Goal: Task Accomplishment & Management: Manage account settings

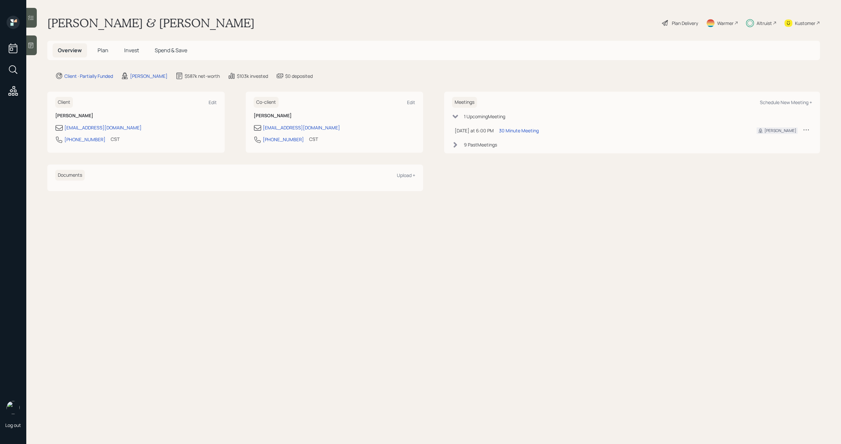
click at [767, 24] on div "Altruist" at bounding box center [763, 23] width 15 height 7
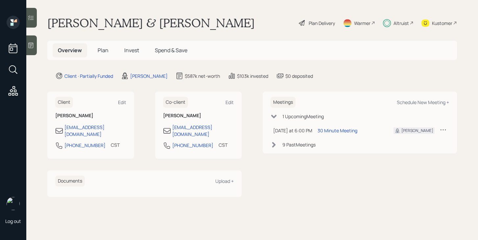
click at [106, 54] on span "Plan" at bounding box center [103, 50] width 11 height 7
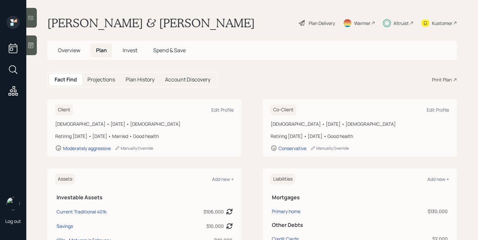
click at [131, 53] on span "Invest" at bounding box center [130, 50] width 15 height 7
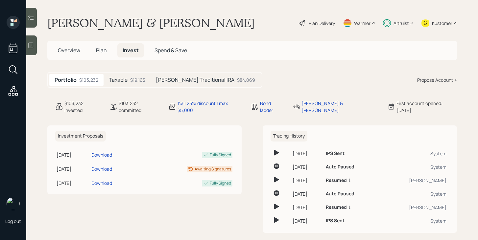
click at [69, 52] on span "Overview" at bounding box center [69, 50] width 22 height 7
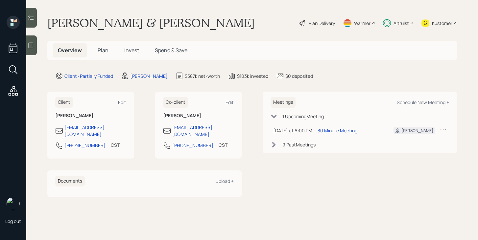
click at [392, 23] on div "Altruist" at bounding box center [398, 23] width 31 height 14
click at [326, 25] on div "Plan Delivery" at bounding box center [321, 23] width 26 height 7
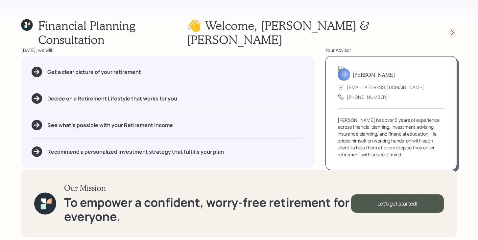
click at [451, 29] on icon at bounding box center [452, 32] width 7 height 7
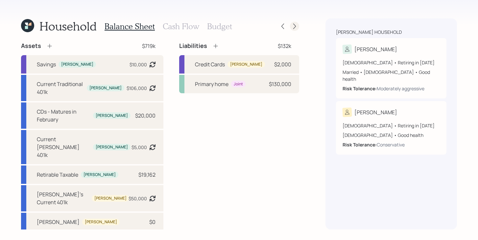
click at [296, 27] on icon at bounding box center [294, 26] width 7 height 7
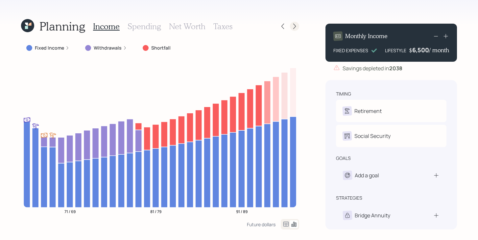
click at [295, 27] on icon at bounding box center [294, 26] width 7 height 7
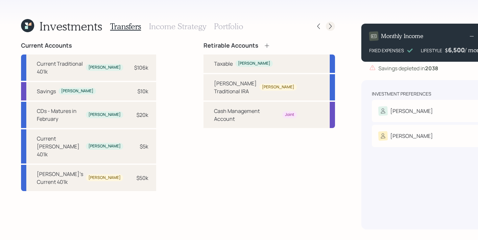
click at [327, 27] on icon at bounding box center [330, 26] width 7 height 7
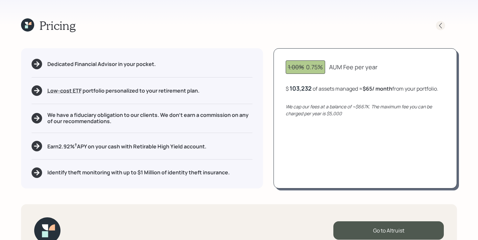
click at [441, 24] on icon at bounding box center [440, 25] width 7 height 7
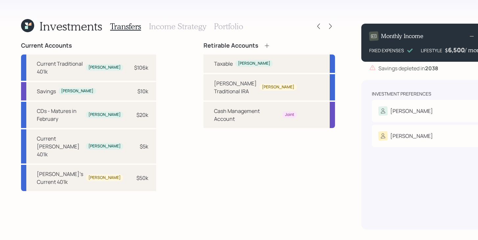
click at [185, 31] on div "Transfers Income Strategy Portfolio" at bounding box center [176, 26] width 133 height 16
click at [186, 28] on h3 "Income Strategy" at bounding box center [177, 27] width 57 height 10
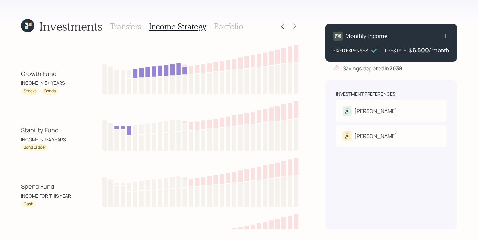
click at [135, 30] on h3 "Transfers" at bounding box center [125, 27] width 31 height 10
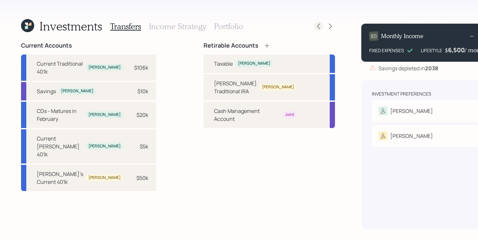
click at [314, 26] on div at bounding box center [318, 26] width 9 height 9
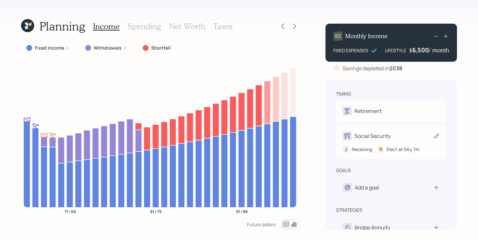
click at [385, 129] on div "Social Security J Receiving R Elect at 66y 7m" at bounding box center [391, 142] width 110 height 34
select select "6"
select select "7"
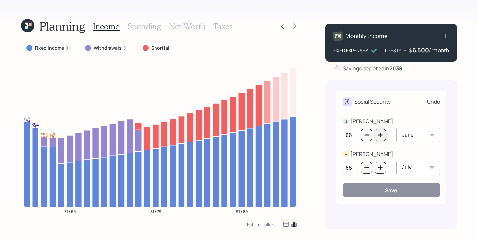
click at [382, 136] on icon "button" at bounding box center [379, 134] width 5 height 5
type input "67"
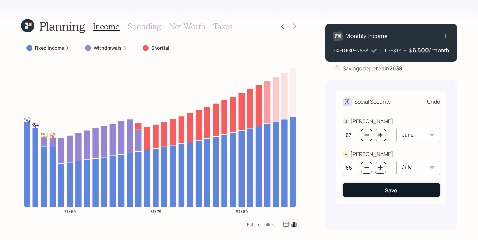
click at [388, 193] on div "Save" at bounding box center [391, 190] width 12 height 7
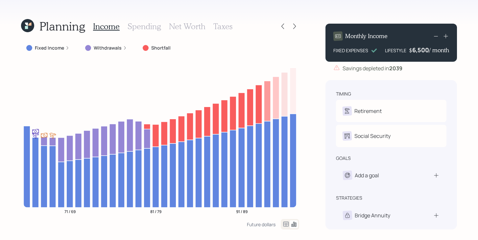
click at [145, 25] on h3 "Spending" at bounding box center [144, 27] width 34 height 10
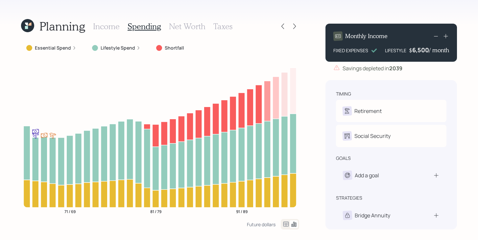
click at [105, 29] on h3 "Income" at bounding box center [106, 27] width 27 height 10
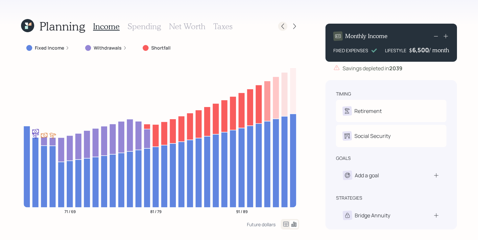
click at [283, 25] on icon at bounding box center [282, 26] width 7 height 7
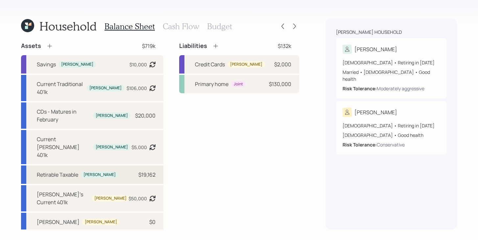
scroll to position [17, 0]
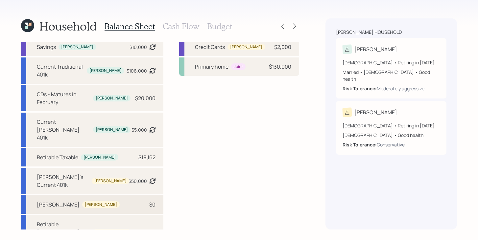
click at [71, 201] on div "Regina Jackson Annuity" at bounding box center [58, 205] width 43 height 8
select select "ira"
select select "balanced"
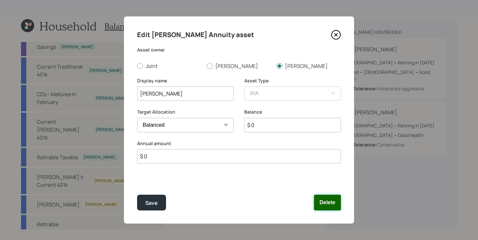
click at [330, 200] on button "Delete" at bounding box center [327, 203] width 27 height 16
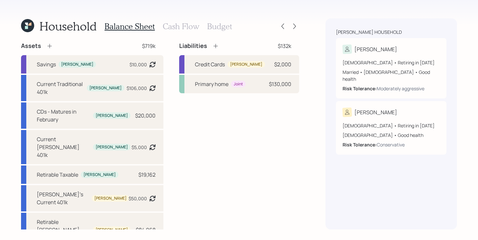
click at [186, 31] on h3 "Cash Flow" at bounding box center [181, 27] width 36 height 10
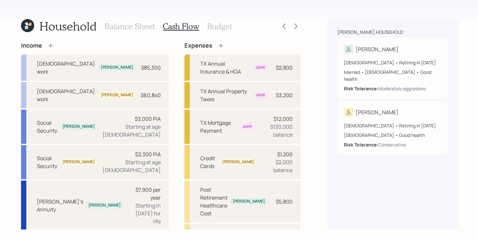
click at [135, 28] on h3 "Balance Sheet" at bounding box center [129, 27] width 50 height 10
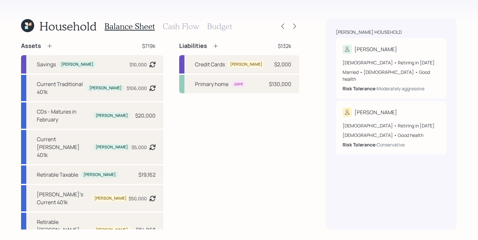
click at [231, 28] on div "Household Balance Sheet Cash Flow Budget" at bounding box center [160, 26] width 278 height 16
click at [226, 28] on h3 "Budget" at bounding box center [219, 27] width 25 height 10
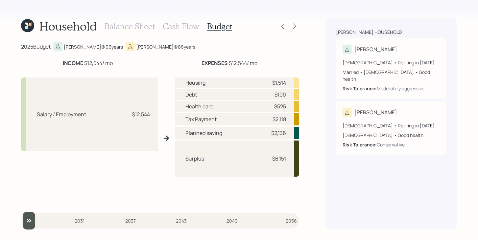
click at [187, 28] on h3 "Cash Flow" at bounding box center [181, 27] width 36 height 10
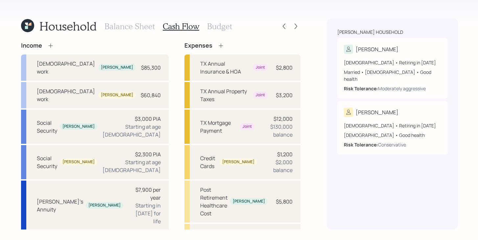
click at [135, 26] on h3 "Balance Sheet" at bounding box center [129, 27] width 50 height 10
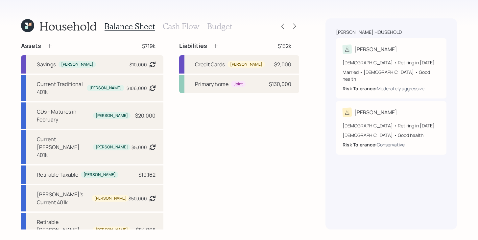
click at [177, 26] on h3 "Cash Flow" at bounding box center [181, 27] width 36 height 10
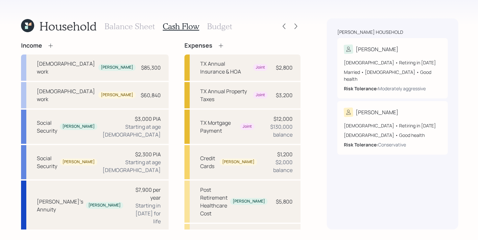
click at [238, 24] on div "Household Balance Sheet Cash Flow Budget" at bounding box center [160, 26] width 279 height 16
click at [225, 28] on h3 "Budget" at bounding box center [219, 27] width 25 height 10
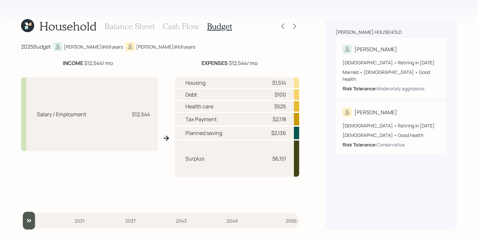
click at [183, 30] on h3 "Cash Flow" at bounding box center [181, 27] width 36 height 10
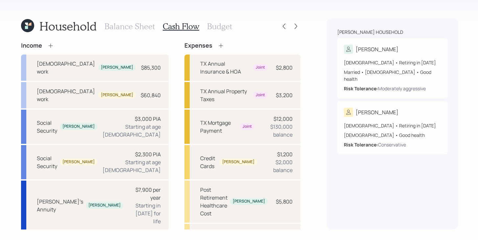
click at [146, 28] on h3 "Balance Sheet" at bounding box center [129, 27] width 50 height 10
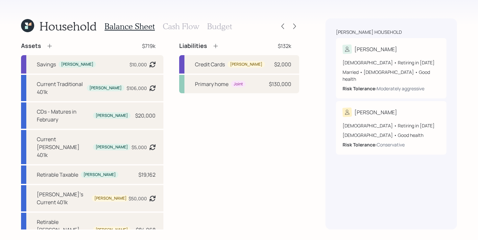
click at [190, 30] on h3 "Cash Flow" at bounding box center [181, 27] width 36 height 10
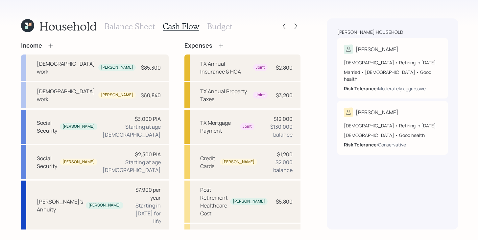
click at [209, 27] on h3 "Budget" at bounding box center [219, 27] width 25 height 10
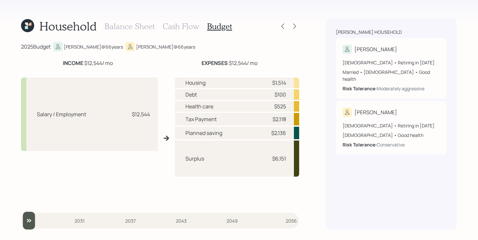
click at [143, 27] on h3 "Balance Sheet" at bounding box center [129, 27] width 50 height 10
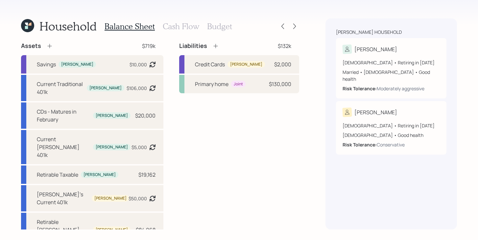
click at [176, 26] on h3 "Cash Flow" at bounding box center [181, 27] width 36 height 10
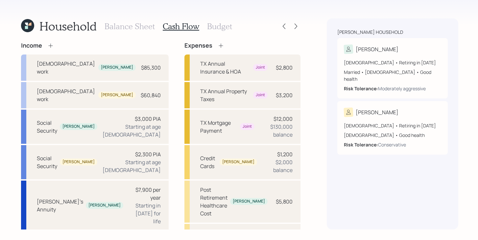
click at [226, 29] on h3 "Budget" at bounding box center [219, 27] width 25 height 10
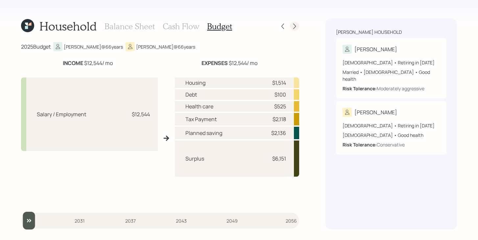
click at [294, 28] on icon at bounding box center [294, 27] width 3 height 6
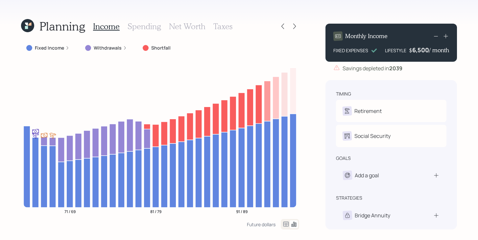
click at [48, 50] on label "Fixed Income" at bounding box center [49, 48] width 29 height 7
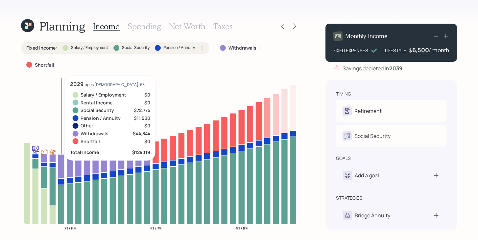
scroll to position [17, 0]
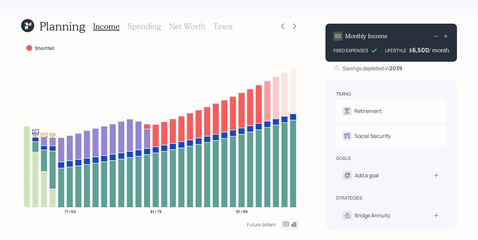
click at [48, 45] on label "Shortfall" at bounding box center [44, 48] width 19 height 7
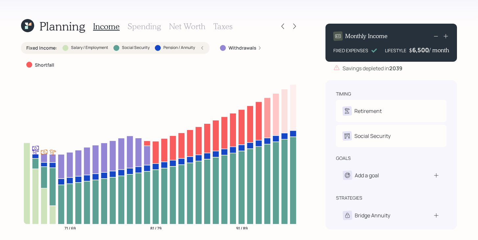
click at [48, 45] on label "Fixed Income :" at bounding box center [41, 48] width 31 height 7
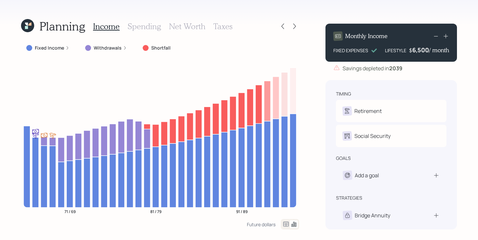
click at [31, 34] on div "Planning Income Spending Net Worth Taxes Fixed Income Withdrawals Shortfall 71 …" at bounding box center [160, 123] width 278 height 211
click at [31, 26] on icon at bounding box center [28, 26] width 18 height 18
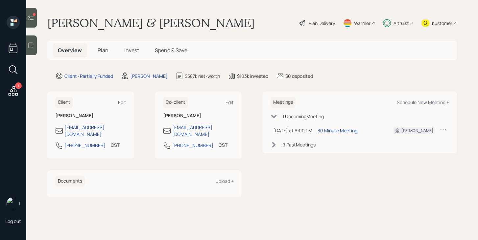
click at [33, 19] on icon at bounding box center [31, 17] width 7 height 7
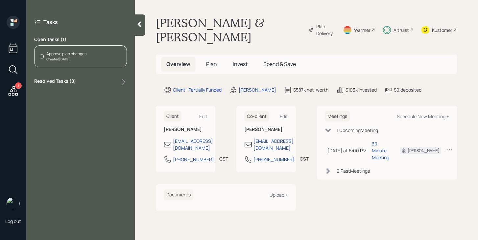
click at [80, 59] on div "Created [DATE]" at bounding box center [66, 59] width 40 height 5
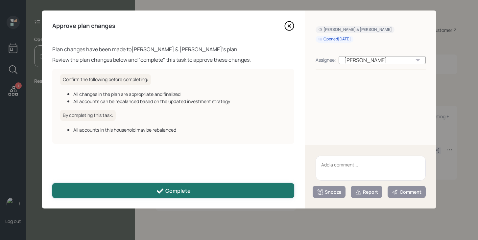
click at [144, 191] on button "Complete" at bounding box center [173, 190] width 242 height 15
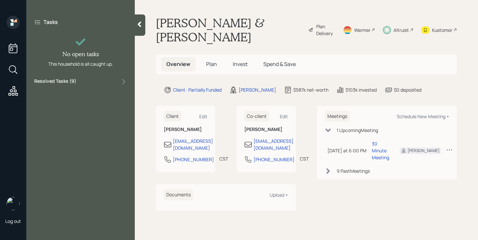
click at [140, 26] on icon at bounding box center [140, 25] width 4 height 6
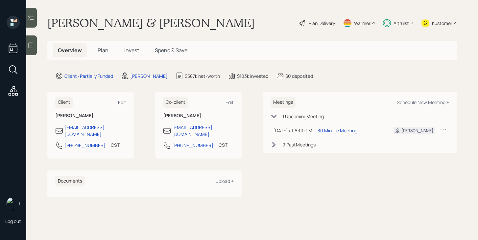
click at [101, 52] on span "Plan" at bounding box center [103, 50] width 11 height 7
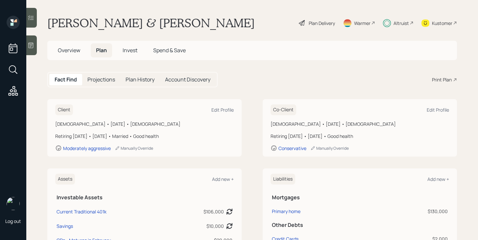
click at [396, 22] on div "Altruist" at bounding box center [400, 23] width 15 height 7
click at [315, 26] on div "Plan Delivery" at bounding box center [321, 23] width 26 height 7
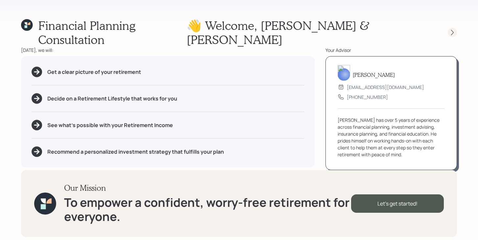
click at [450, 29] on icon at bounding box center [452, 32] width 7 height 7
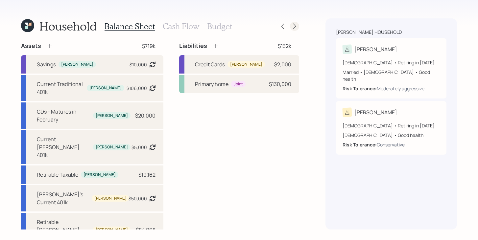
click at [295, 26] on icon at bounding box center [294, 27] width 3 height 6
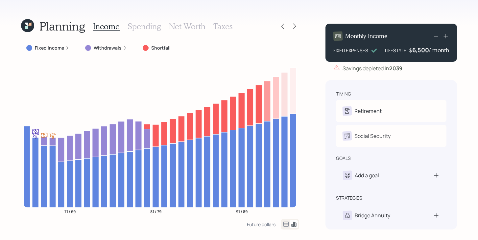
click at [285, 224] on icon at bounding box center [286, 224] width 8 height 8
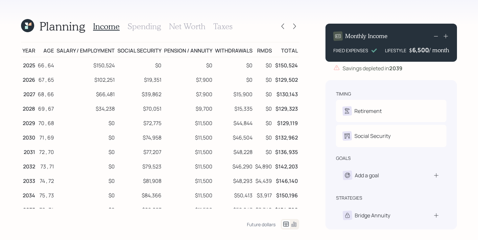
click at [189, 28] on h3 "Net Worth" at bounding box center [187, 27] width 36 height 10
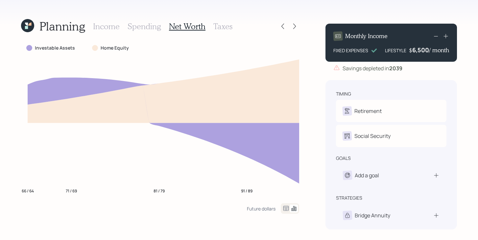
click at [144, 27] on h3 "Spending" at bounding box center [144, 27] width 34 height 10
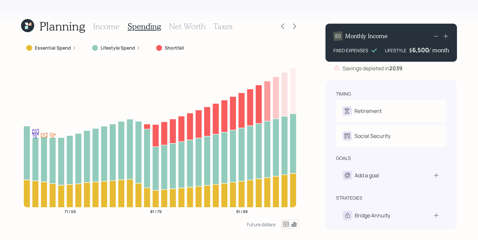
click at [198, 28] on h3 "Net Worth" at bounding box center [187, 27] width 36 height 10
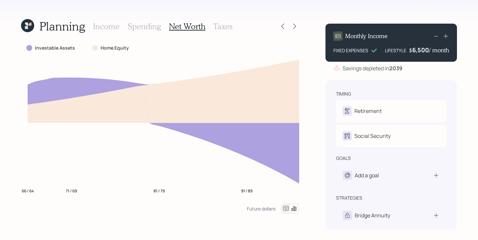
click at [220, 24] on h3 "Taxes" at bounding box center [222, 27] width 19 height 10
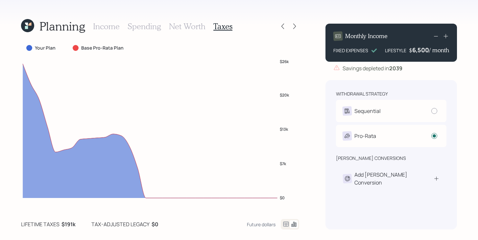
click at [135, 28] on h3 "Spending" at bounding box center [144, 27] width 34 height 10
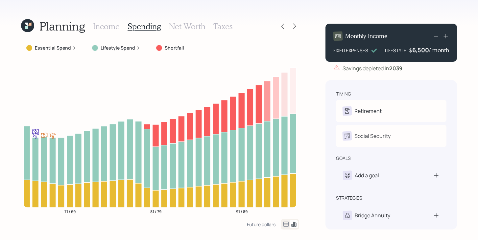
click at [105, 27] on h3 "Income" at bounding box center [106, 27] width 27 height 10
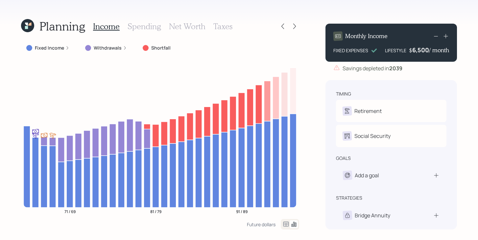
click at [148, 30] on h3 "Spending" at bounding box center [144, 27] width 34 height 10
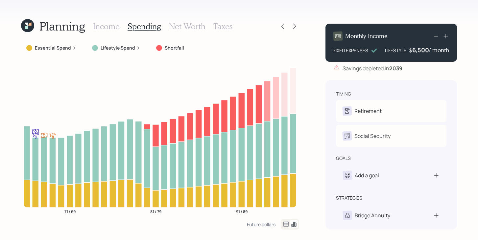
click at [283, 224] on icon at bounding box center [286, 224] width 8 height 8
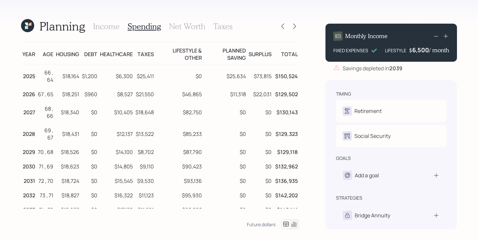
click at [108, 26] on h3 "Income" at bounding box center [106, 27] width 27 height 10
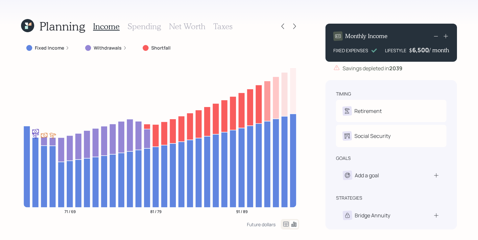
click at [191, 28] on h3 "Net Worth" at bounding box center [187, 27] width 36 height 10
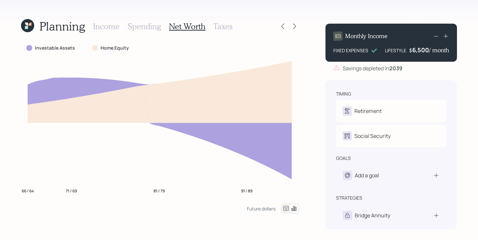
click at [218, 25] on h3 "Taxes" at bounding box center [222, 27] width 19 height 10
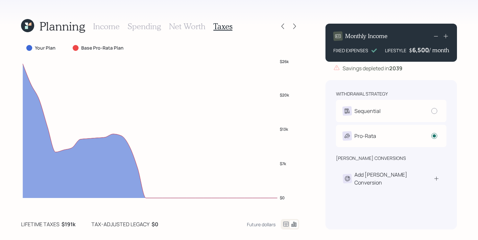
click at [133, 28] on h3 "Spending" at bounding box center [144, 27] width 34 height 10
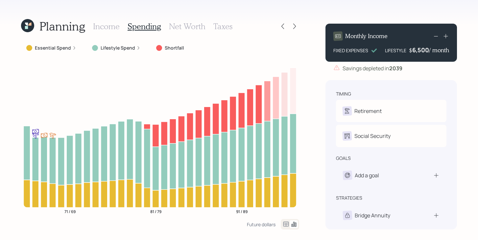
click at [107, 28] on h3 "Income" at bounding box center [106, 27] width 27 height 10
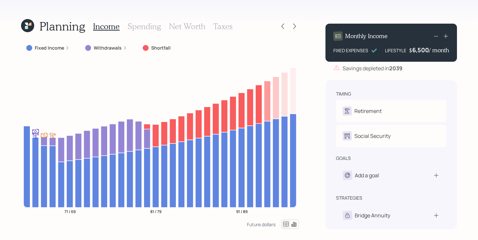
click at [202, 26] on h3 "Net Worth" at bounding box center [187, 27] width 36 height 10
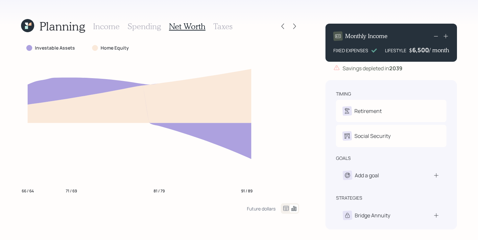
click at [222, 29] on h3 "Taxes" at bounding box center [222, 27] width 19 height 10
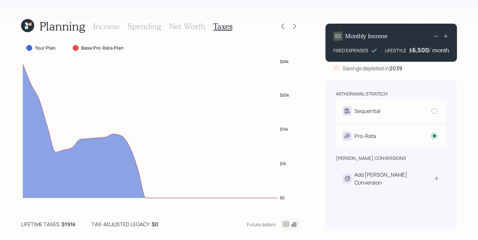
click at [287, 223] on icon at bounding box center [286, 224] width 8 height 8
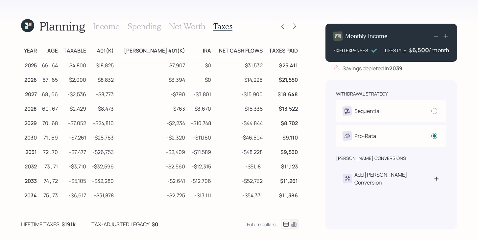
click at [192, 31] on h3 "Net Worth" at bounding box center [187, 27] width 36 height 10
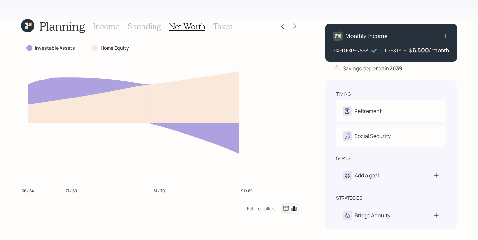
click at [149, 26] on h3 "Spending" at bounding box center [144, 27] width 34 height 10
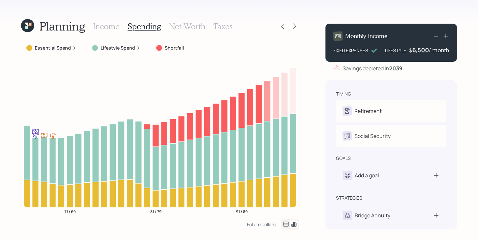
click at [111, 28] on h3 "Income" at bounding box center [106, 27] width 27 height 10
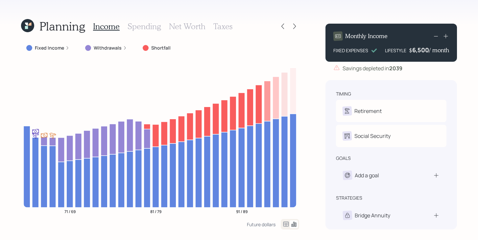
click at [422, 50] on div "6,500" at bounding box center [420, 50] width 17 height 8
click at [422, 50] on div "6500" at bounding box center [420, 50] width 16 height 8
click at [303, 105] on div "Planning Income Spending Net Worth Taxes Fixed Income Withdrawals Shortfall 71 …" at bounding box center [239, 120] width 478 height 240
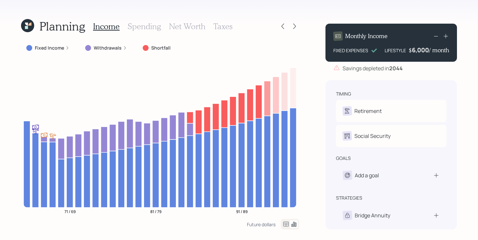
click at [421, 52] on div "6,000" at bounding box center [420, 50] width 17 height 8
click at [421, 52] on div "6000" at bounding box center [420, 50] width 16 height 8
click at [307, 102] on div "Planning Income Spending Net Worth Taxes Fixed Income Withdrawals Shortfall 71 …" at bounding box center [239, 120] width 478 height 240
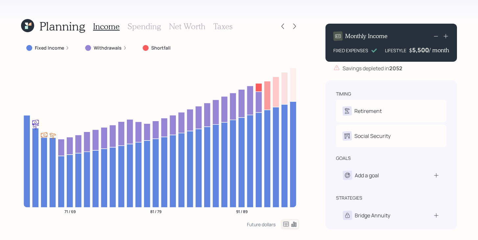
click at [419, 50] on div "5,500" at bounding box center [420, 50] width 17 height 8
click at [419, 50] on div "5500" at bounding box center [420, 50] width 16 height 8
click at [311, 115] on div "Planning Income Spending Net Worth Taxes Fixed Income Withdrawals Shortfall 71 …" at bounding box center [239, 120] width 478 height 240
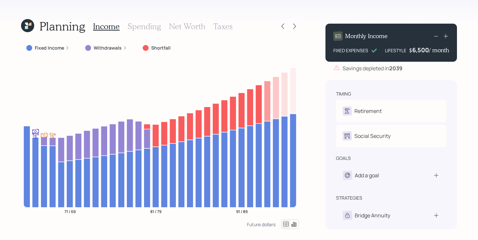
click at [31, 27] on icon at bounding box center [27, 25] width 14 height 14
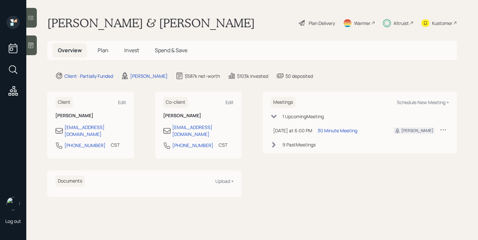
click at [33, 19] on icon at bounding box center [31, 17] width 7 height 7
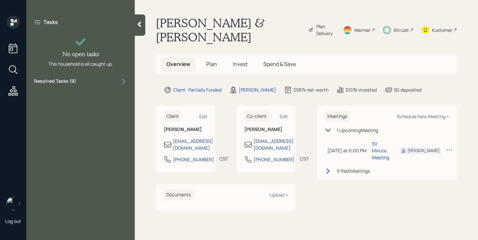
click at [142, 28] on div at bounding box center [140, 24] width 11 height 21
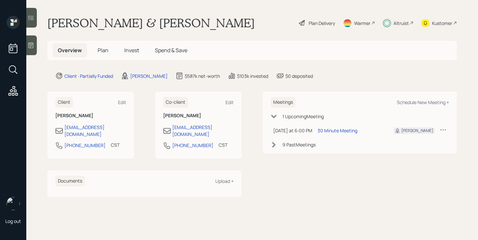
click at [101, 51] on span "Plan" at bounding box center [103, 50] width 11 height 7
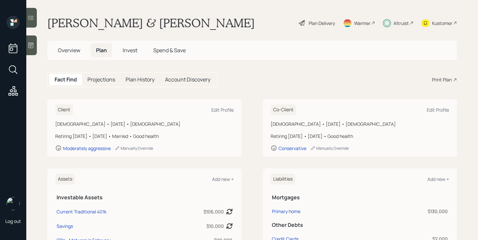
click at [319, 25] on div "Plan Delivery" at bounding box center [321, 23] width 26 height 7
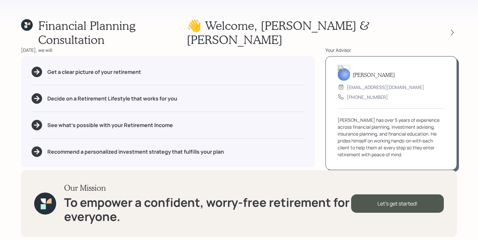
click at [455, 28] on div at bounding box center [451, 32] width 9 height 9
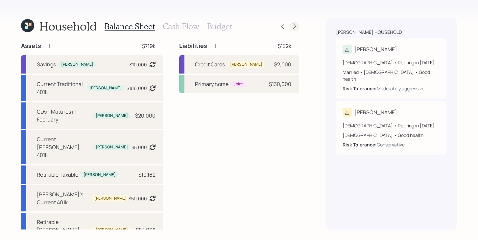
click at [294, 28] on icon at bounding box center [294, 26] width 7 height 7
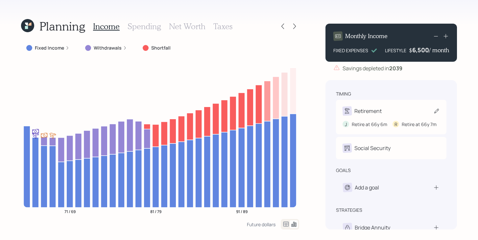
click at [383, 104] on div "Retirement J Retire at 66y 6m R Retire at 66y 7m" at bounding box center [391, 117] width 110 height 34
select select "6"
select select "7"
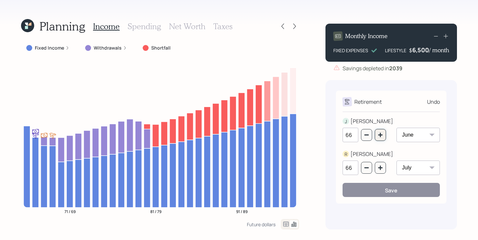
click at [383, 133] on button "button" at bounding box center [379, 135] width 11 height 12
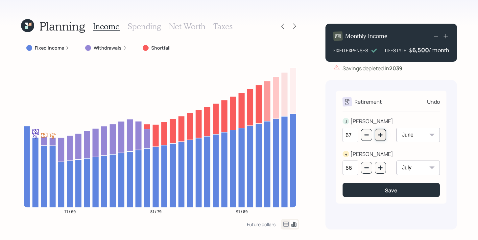
click at [383, 133] on button "button" at bounding box center [379, 135] width 11 height 12
type input "68"
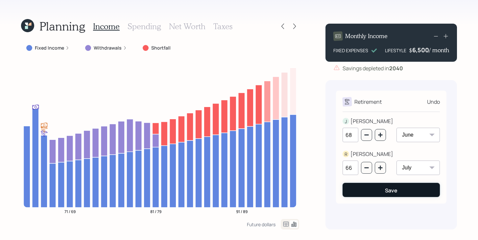
click at [399, 196] on button "Save" at bounding box center [390, 190] width 97 height 14
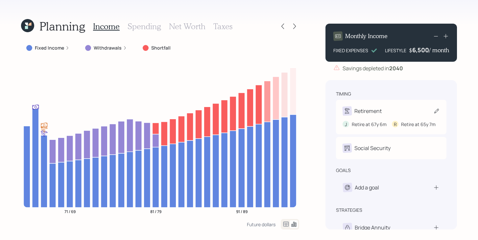
click at [392, 100] on div "Retirement J Retire at 67y 6m R Retire at 65y 7m" at bounding box center [391, 117] width 110 height 34
select select "6"
select select "7"
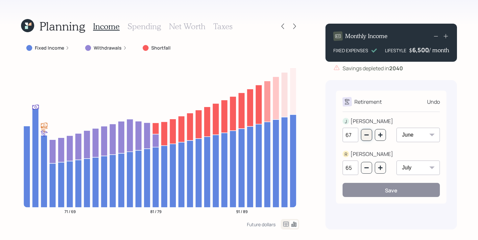
click at [364, 134] on icon "button" at bounding box center [366, 134] width 5 height 5
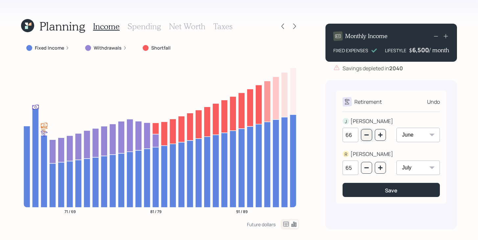
click at [364, 134] on icon "button" at bounding box center [366, 134] width 5 height 5
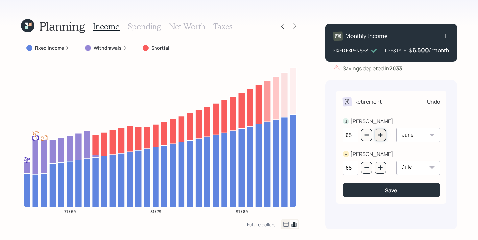
click at [382, 135] on icon "button" at bounding box center [380, 135] width 4 height 4
type input "66"
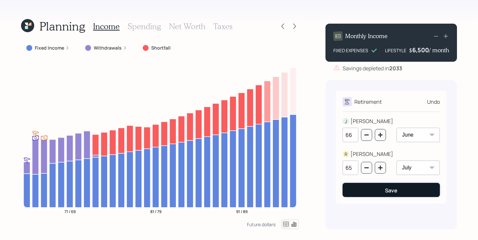
click at [379, 189] on button "Save" at bounding box center [390, 190] width 97 height 14
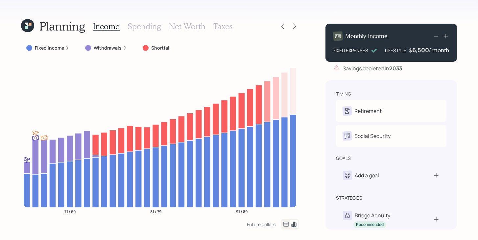
click at [20, 30] on div "Planning Income Spending Net Worth Taxes Fixed Income Withdrawals Shortfall 71 …" at bounding box center [239, 120] width 478 height 240
click at [25, 28] on icon at bounding box center [27, 25] width 15 height 15
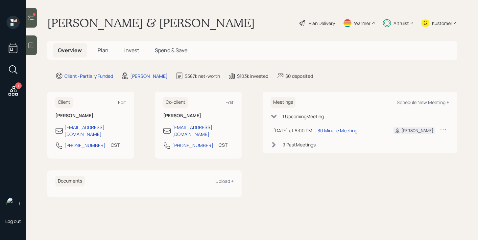
click at [101, 55] on h5 "Plan" at bounding box center [102, 50] width 21 height 14
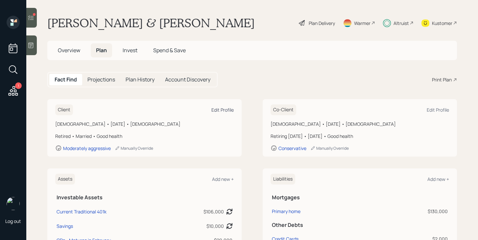
click at [221, 109] on div "Edit Profile" at bounding box center [222, 110] width 22 height 6
select select "6"
select select "good"
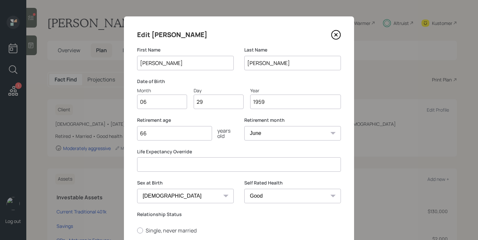
click at [174, 134] on input "66" at bounding box center [174, 133] width 75 height 14
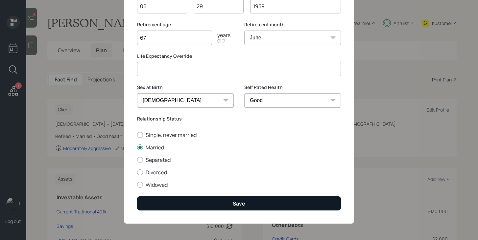
type input "67"
click at [187, 200] on button "Save" at bounding box center [239, 203] width 204 height 14
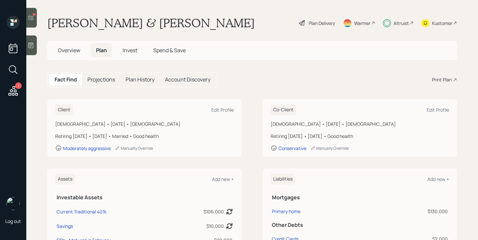
click at [436, 106] on div "Co-Client Edit Profile" at bounding box center [359, 109] width 178 height 11
click at [433, 113] on div "Co-Client Edit Profile" at bounding box center [359, 109] width 178 height 11
click at [434, 108] on div "Edit Profile" at bounding box center [437, 110] width 22 height 6
select select "7"
select select "female"
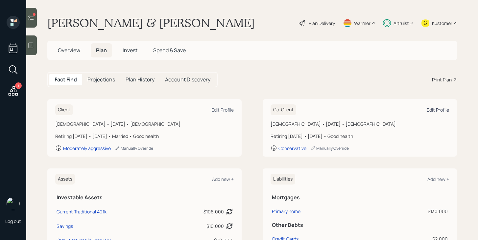
select select "good"
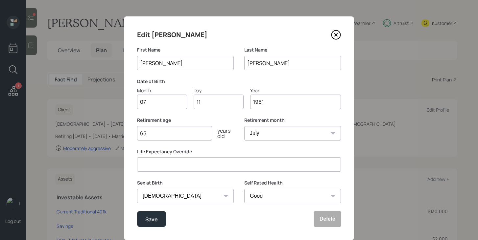
click at [182, 137] on input "65" at bounding box center [174, 133] width 75 height 14
type input "67"
click at [142, 217] on button "Save" at bounding box center [151, 219] width 29 height 16
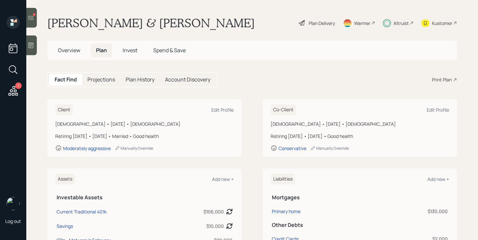
click at [33, 11] on div at bounding box center [31, 18] width 11 height 20
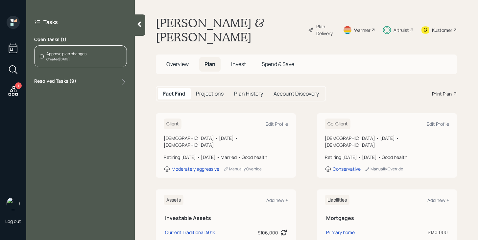
click at [64, 57] on div "Created Today" at bounding box center [66, 59] width 40 height 5
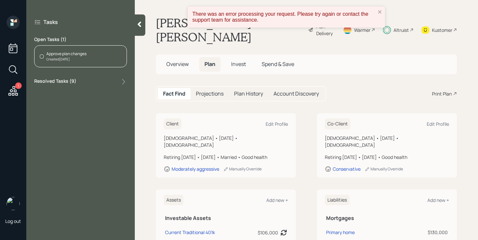
click at [380, 9] on div "There was an error processing your request. Please try again or contact the sup…" at bounding box center [286, 17] width 197 height 21
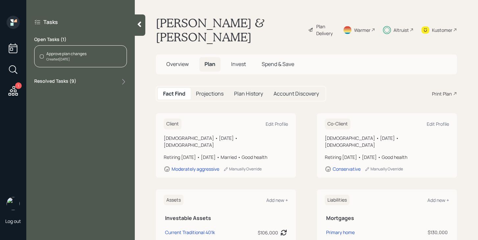
click at [107, 61] on div "Approve plan changes Created Today" at bounding box center [80, 56] width 93 height 22
click at [143, 23] on div at bounding box center [140, 24] width 11 height 21
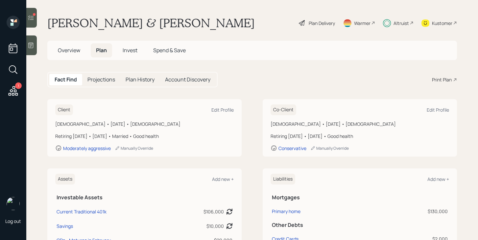
click at [324, 22] on div "Plan Delivery" at bounding box center [321, 23] width 26 height 7
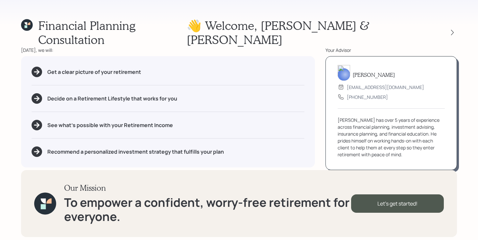
click at [454, 31] on div "👋 Welcome , Juan & Regina" at bounding box center [322, 32] width 270 height 28
click at [452, 29] on icon at bounding box center [452, 32] width 7 height 7
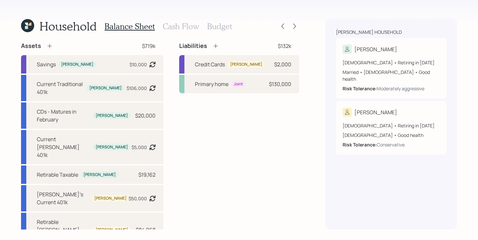
click at [298, 29] on div at bounding box center [294, 26] width 9 height 9
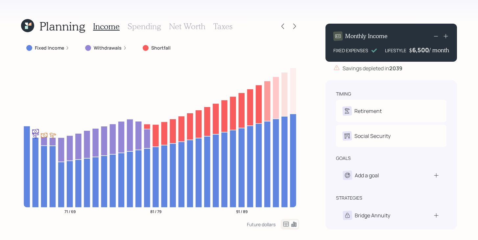
click at [28, 31] on icon at bounding box center [27, 25] width 14 height 14
